Goal: Use online tool/utility: Use online tool/utility

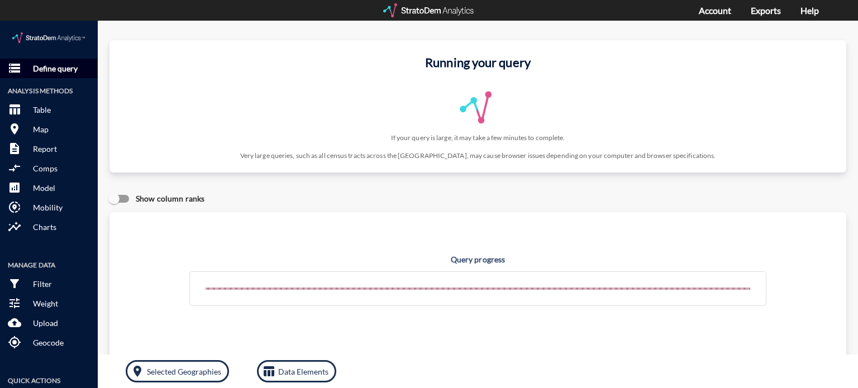
click p "Define query"
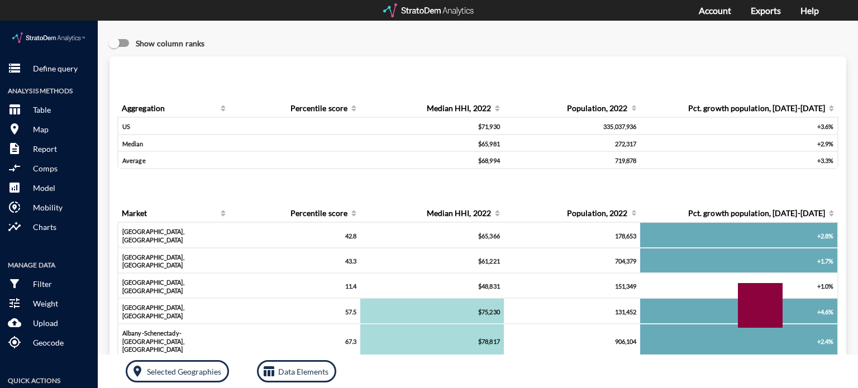
click div "storage Define query Analysis Methods table_chart Table room Map description Re…"
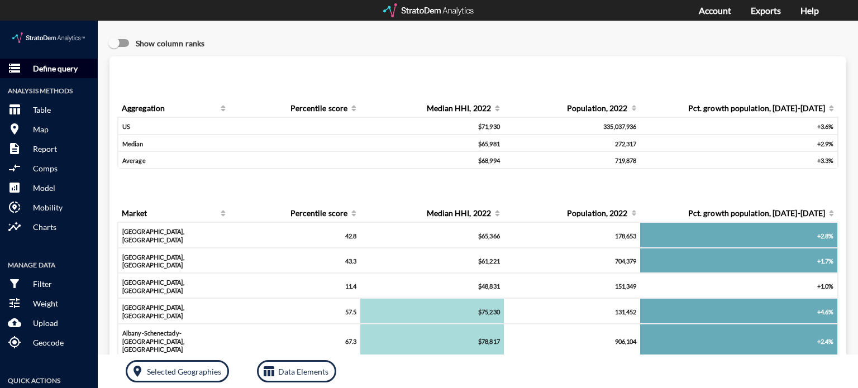
click p "Define query"
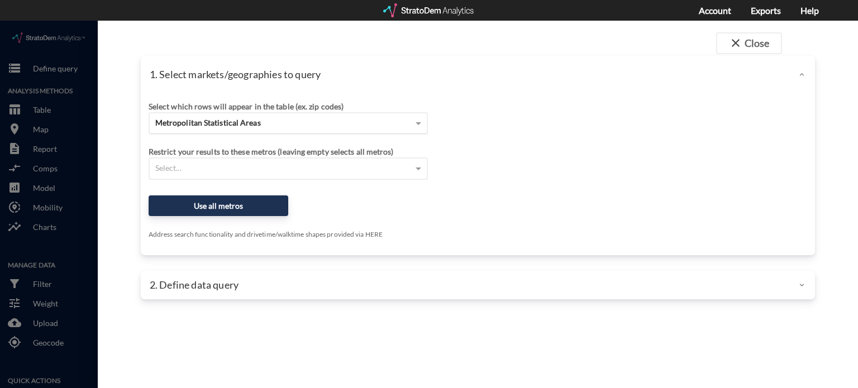
click span "Metropolitan Statistical Areas"
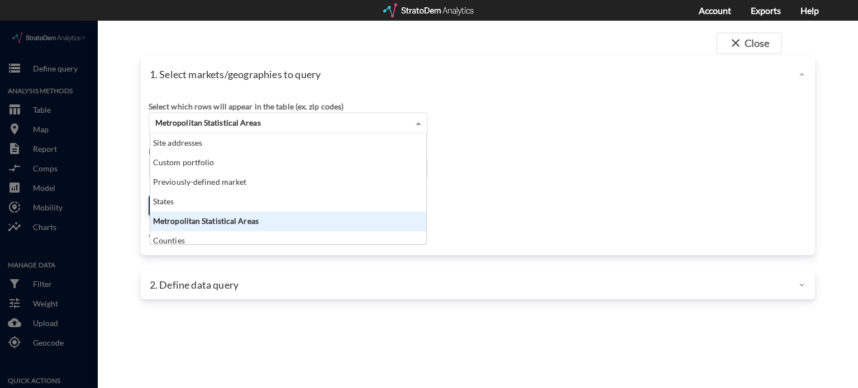
scroll to position [102, 270]
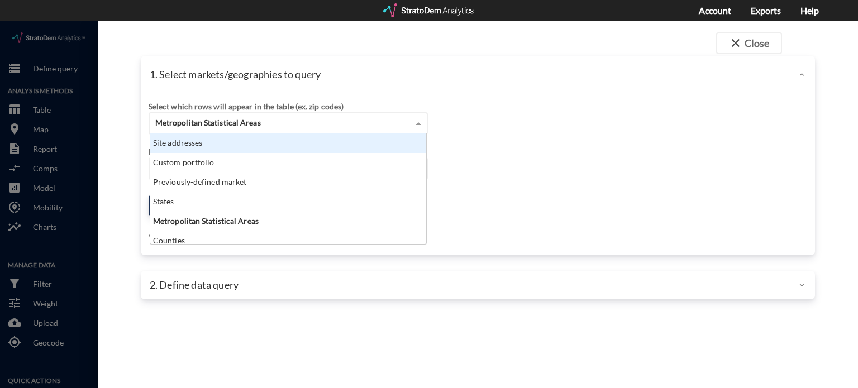
click div "Site addresses"
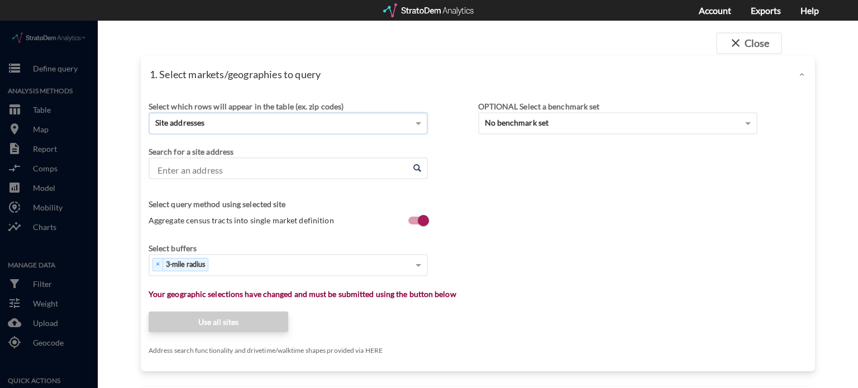
click div "Search for a site address Enter an address Enter an address"
click input "Enter an address"
paste input "[STREET_ADDRESS]"
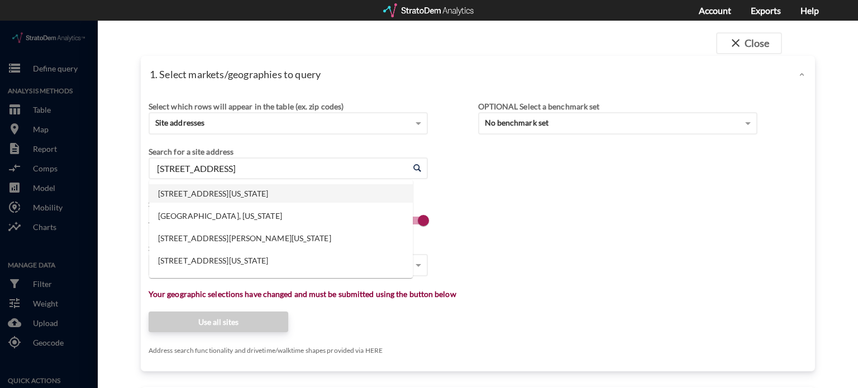
click li "[STREET_ADDRESS][US_STATE]"
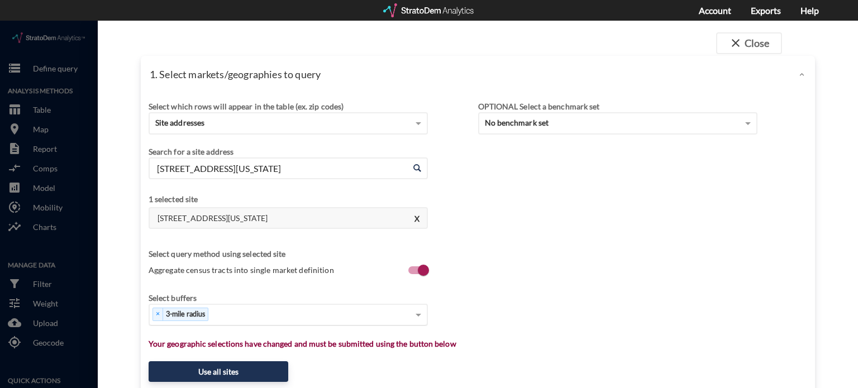
type input "[STREET_ADDRESS][US_STATE]"
click div "× 3-mile radius"
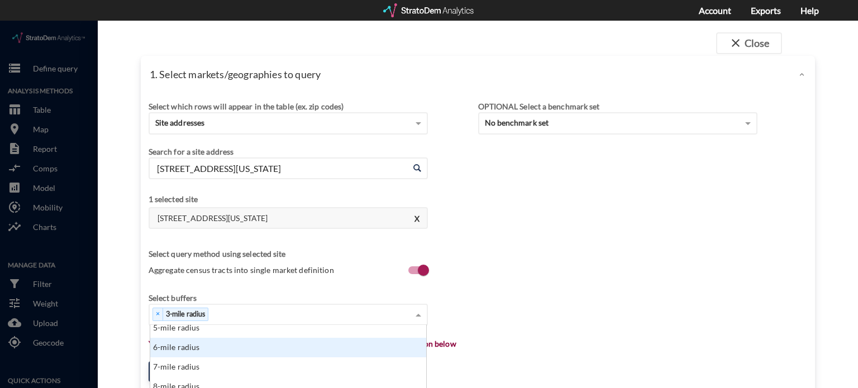
scroll to position [78, 0]
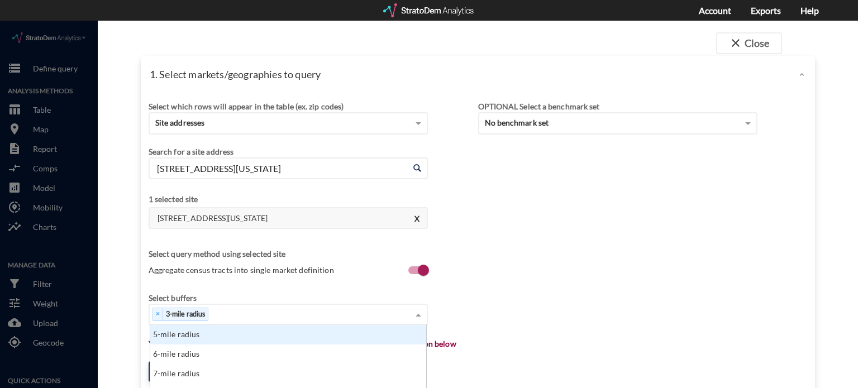
click div "5-mile radius"
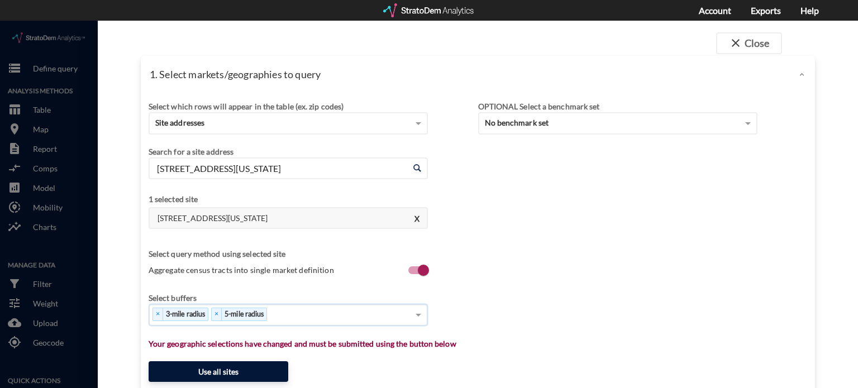
click button "Use all sites"
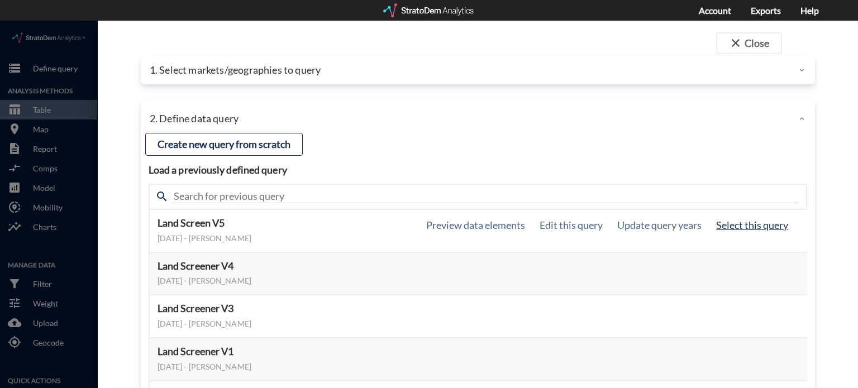
click button "Select this query"
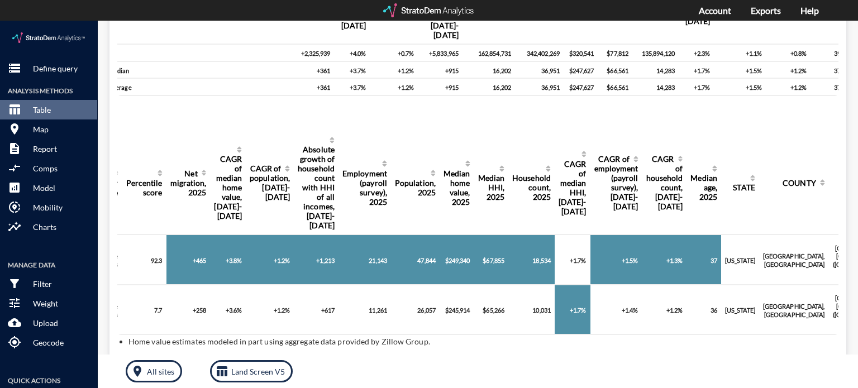
scroll to position [0, 134]
